Goal: Register for event/course

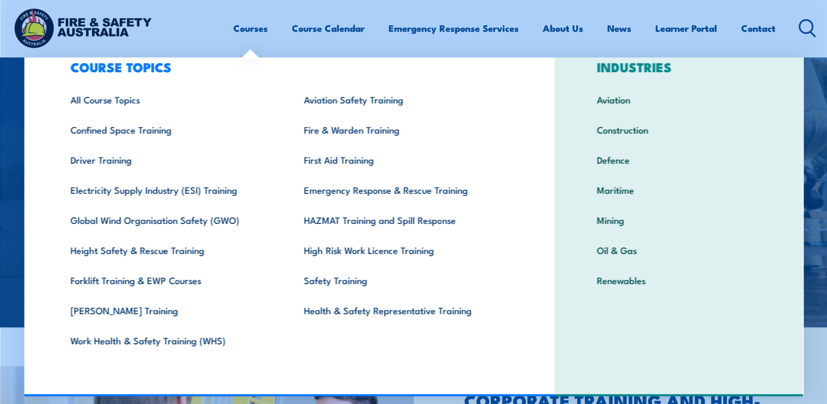
scroll to position [79, 0]
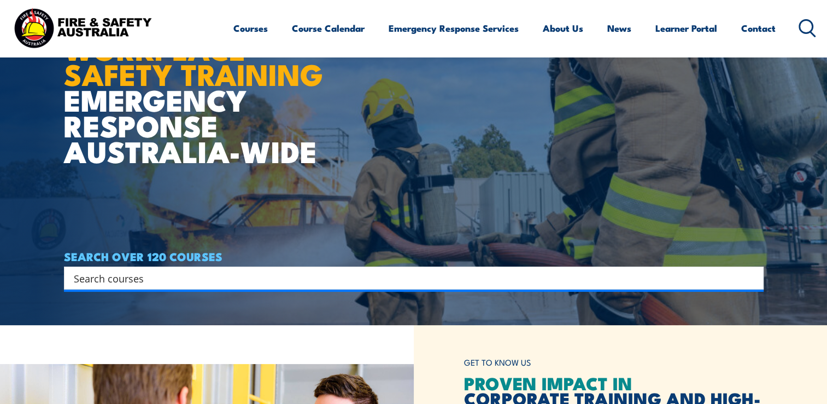
click at [302, 279] on input "Search input" at bounding box center [407, 278] width 666 height 16
type input "breathing"
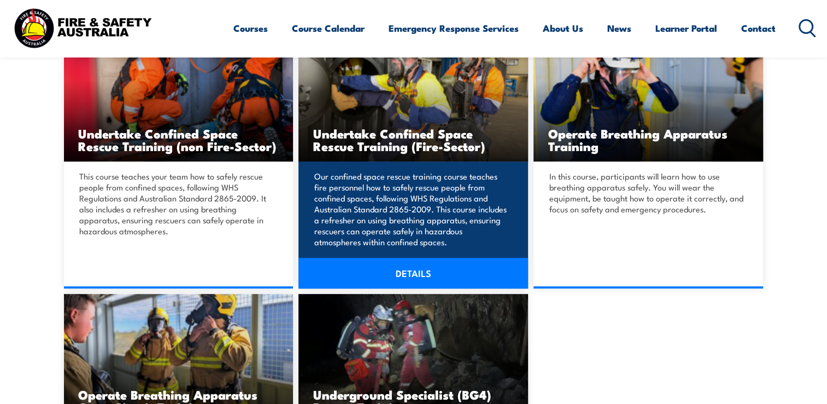
scroll to position [328, 0]
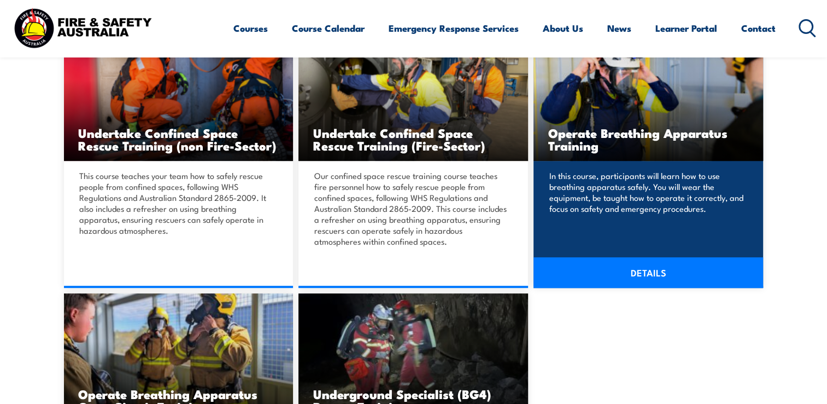
click at [646, 273] on link "DETAILS" at bounding box center [649, 272] width 230 height 31
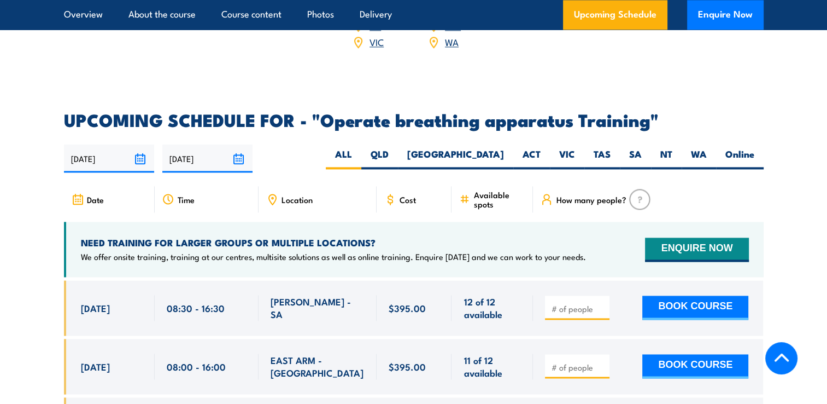
scroll to position [1640, 0]
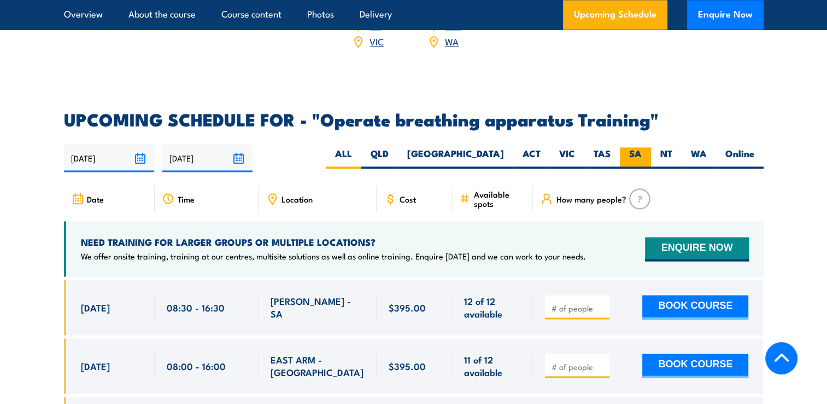
drag, startPoint x: 638, startPoint y: 164, endPoint x: 637, endPoint y: 153, distance: 10.4
click at [636, 162] on div "31/08/2025 27/02/2026" at bounding box center [414, 158] width 700 height 28
click at [637, 147] on label "SA" at bounding box center [635, 157] width 31 height 21
click at [642, 147] on input "SA" at bounding box center [645, 150] width 7 height 7
radio input "true"
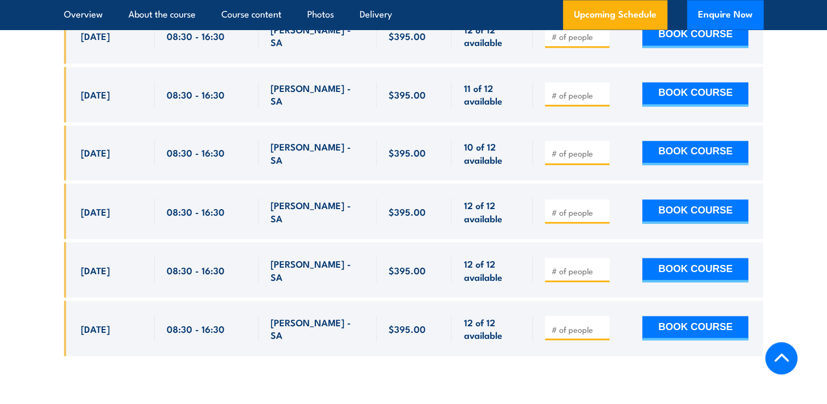
scroll to position [1911, 0]
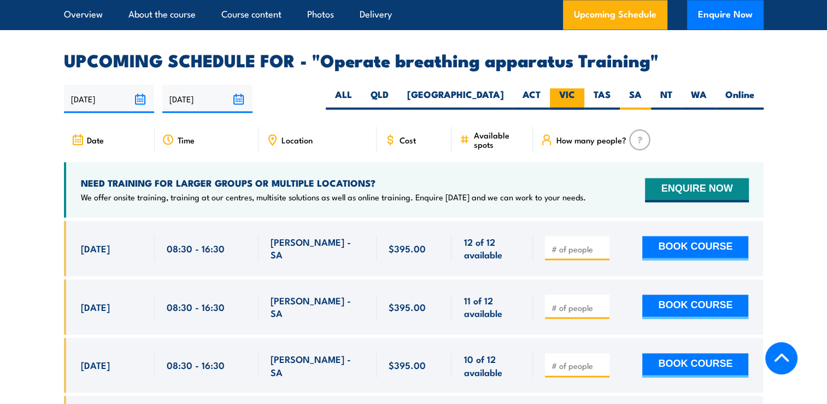
drag, startPoint x: 569, startPoint y: 92, endPoint x: 607, endPoint y: 183, distance: 97.8
click at [569, 93] on label "VIC" at bounding box center [567, 98] width 34 height 21
click at [575, 93] on input "VIC" at bounding box center [578, 91] width 7 height 7
radio input "true"
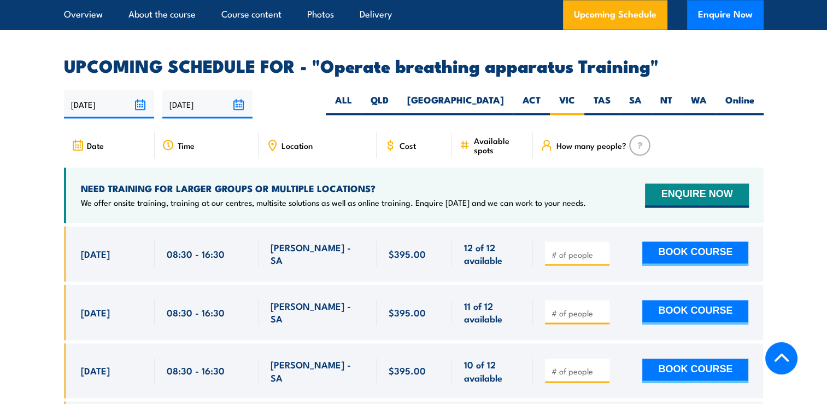
scroll to position [1693, 0]
